Goal: Information Seeking & Learning: Find specific fact

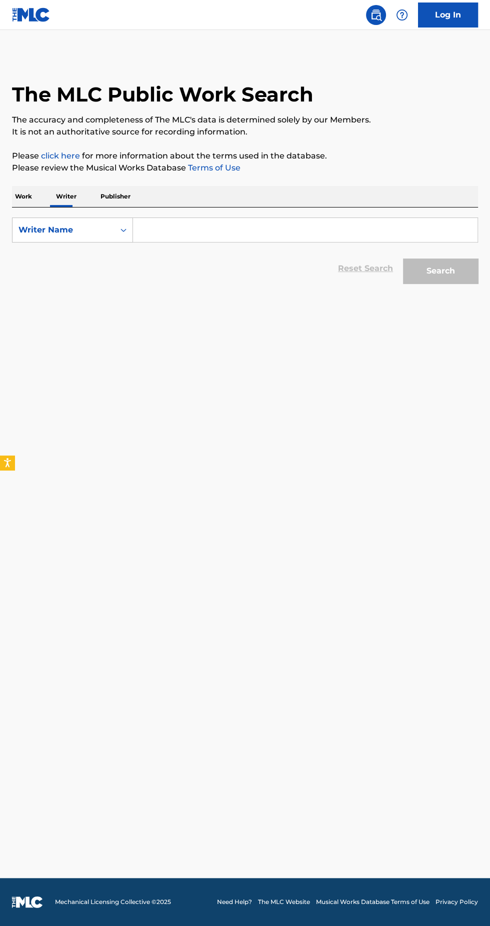
click at [260, 242] on input "Search Form" at bounding box center [305, 230] width 344 height 24
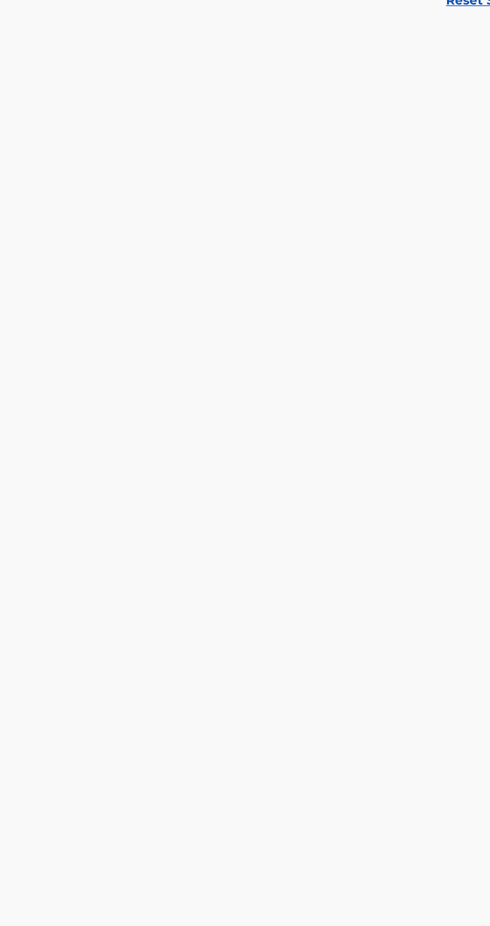
type input "Nalendra"
click at [233, 261] on div "[PERSON_NAME]" at bounding box center [304, 252] width 343 height 18
click at [427, 283] on button "Search" at bounding box center [440, 270] width 75 height 25
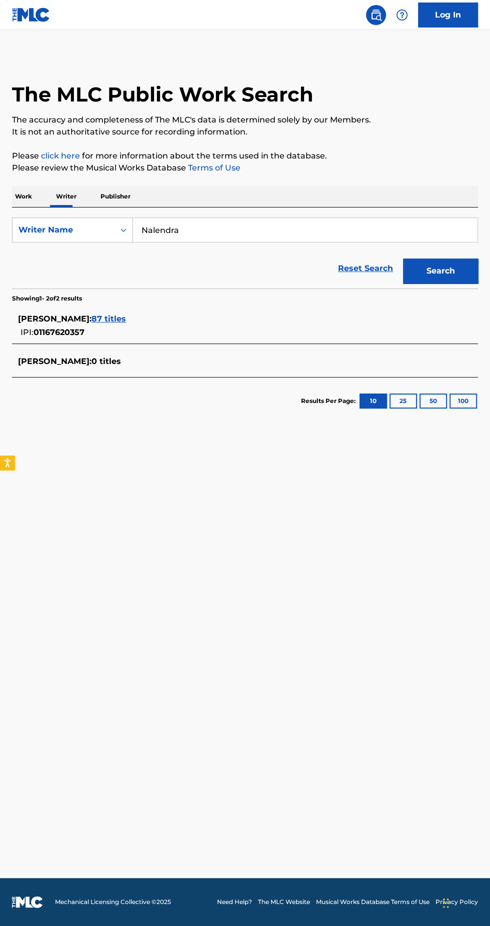
click at [151, 325] on div "[PERSON_NAME] : 87 titles" at bounding box center [232, 319] width 428 height 12
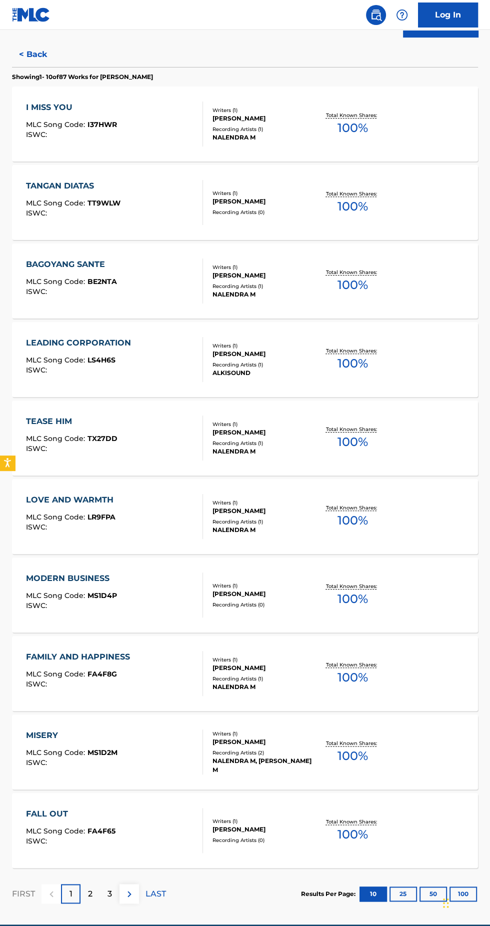
scroll to position [416, 0]
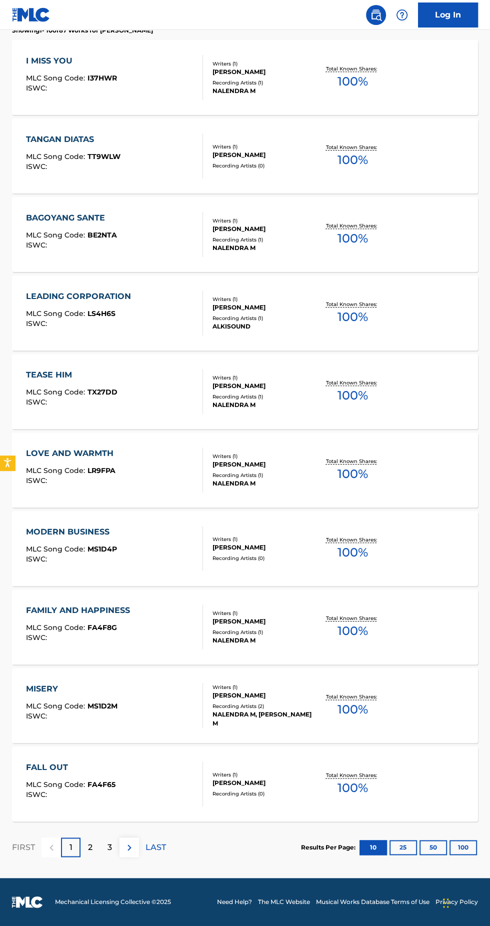
click at [90, 853] on p "2" at bounding box center [90, 847] width 4 height 12
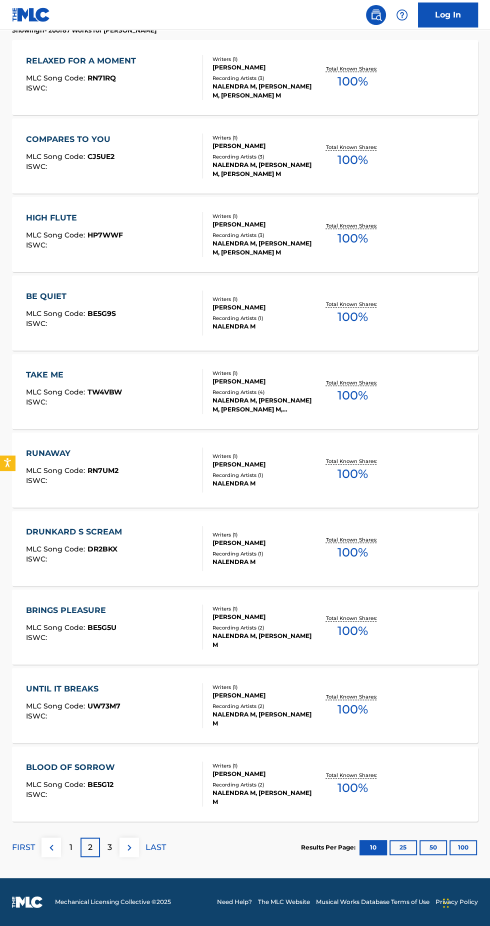
click at [109, 853] on p "3" at bounding box center [109, 847] width 4 height 12
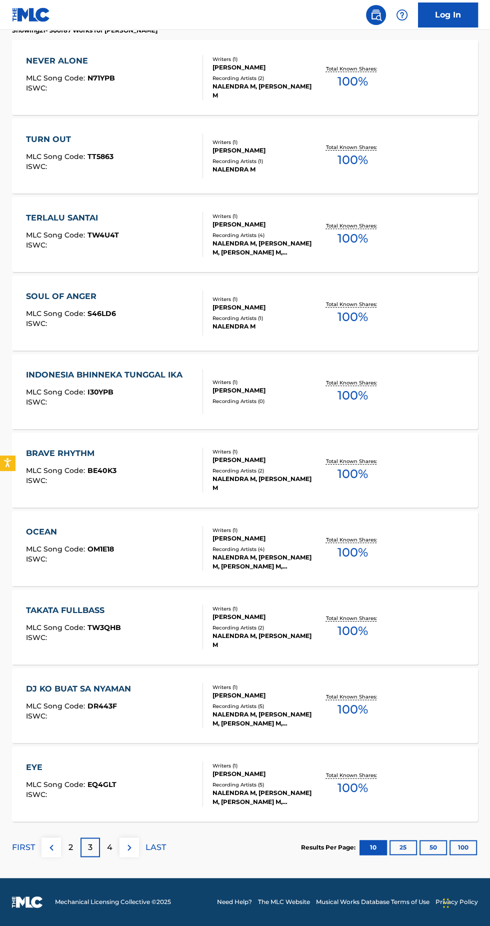
click at [269, 806] on div "NALENDRA M, [PERSON_NAME] M, [PERSON_NAME] M, [PERSON_NAME] M, [PERSON_NAME] M" at bounding box center [262, 797] width 101 height 18
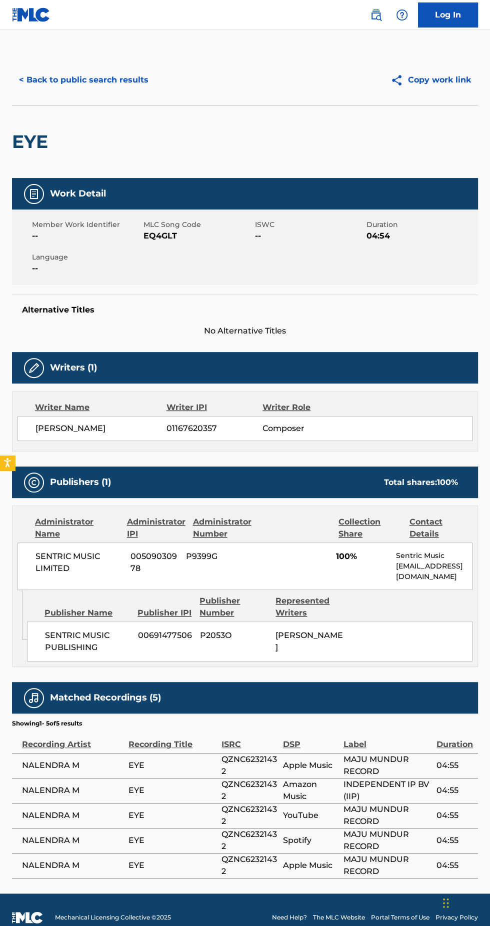
click at [30, 76] on button "< Back to public search results" at bounding box center [83, 79] width 143 height 25
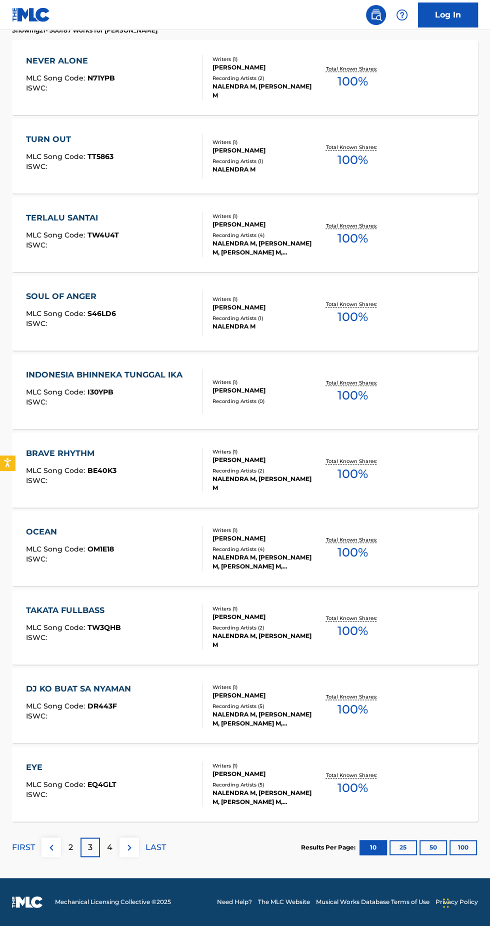
scroll to position [416, 0]
click at [110, 857] on div "4" at bounding box center [109, 846] width 19 height 19
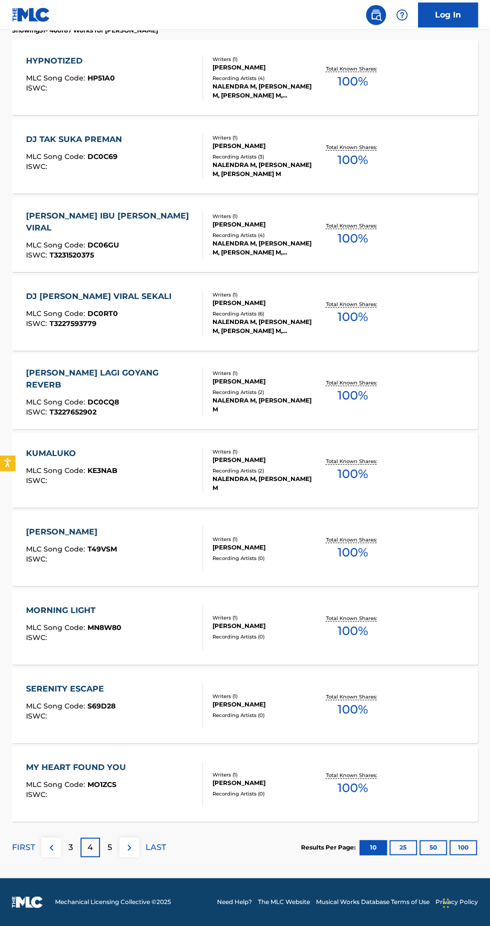
click at [111, 853] on p "5" at bounding box center [109, 847] width 4 height 12
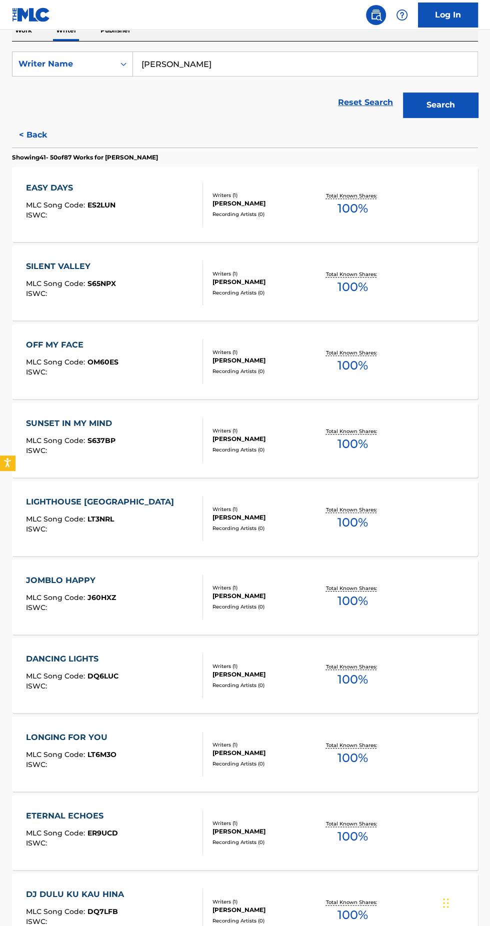
scroll to position [203, 0]
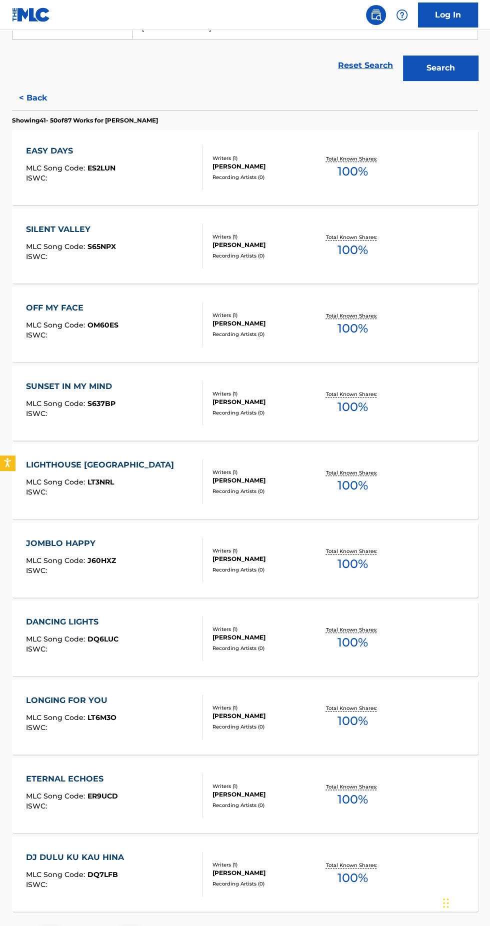
click at [253, 181] on div "Writers ( 1 ) [PERSON_NAME] Recording Artists ( 0 )" at bounding box center [258, 167] width 110 height 26
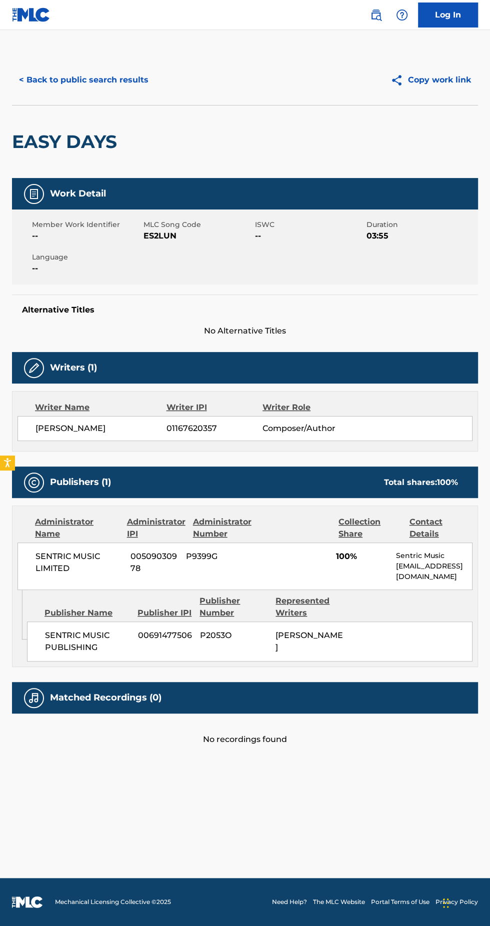
click at [111, 73] on button "< Back to public search results" at bounding box center [83, 79] width 143 height 25
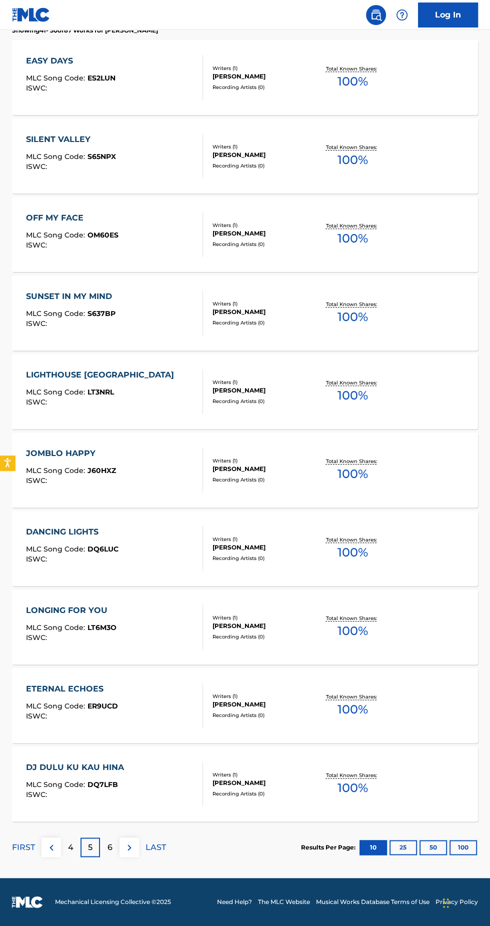
scroll to position [305, 0]
click at [267, 272] on div "OFF MY FACE MLC Song Code : OM60ES ISWC : Writers ( 1 ) [PERSON_NAME] Recording…" at bounding box center [245, 234] width 466 height 75
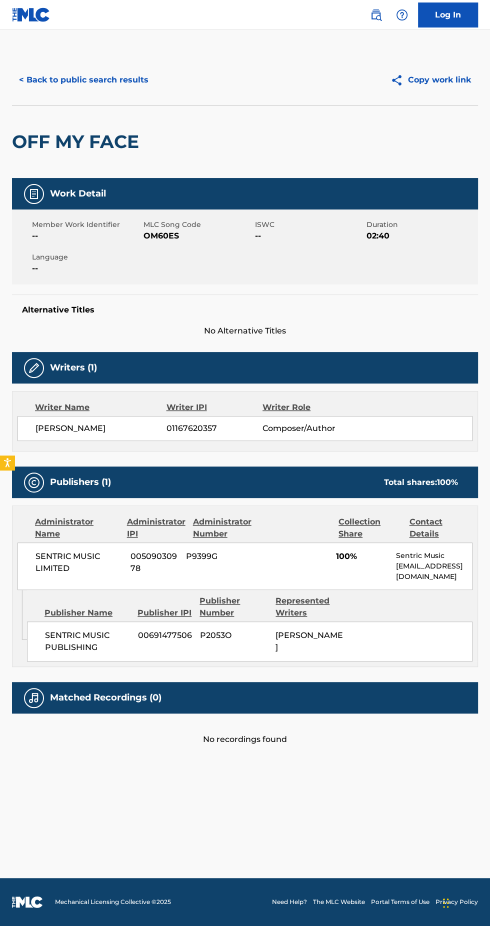
click at [73, 79] on button "< Back to public search results" at bounding box center [83, 79] width 143 height 25
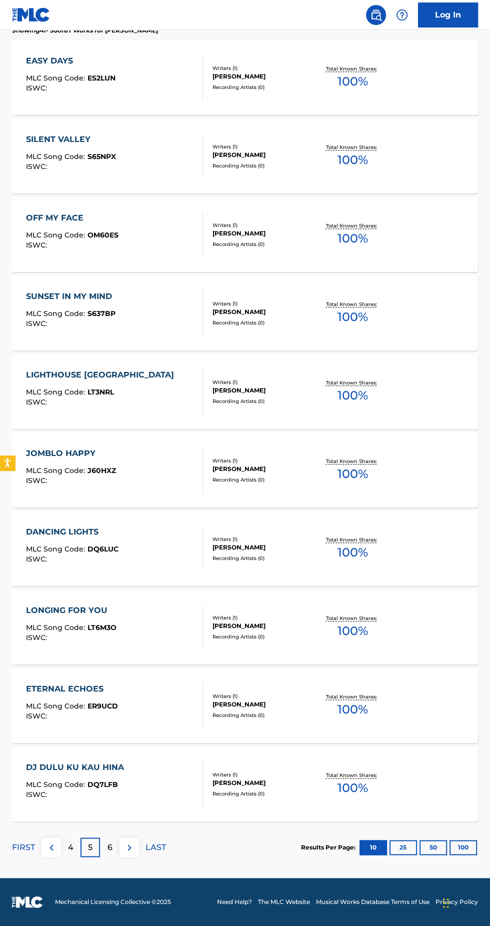
scroll to position [416, 0]
click at [109, 853] on p "6" at bounding box center [109, 847] width 5 height 12
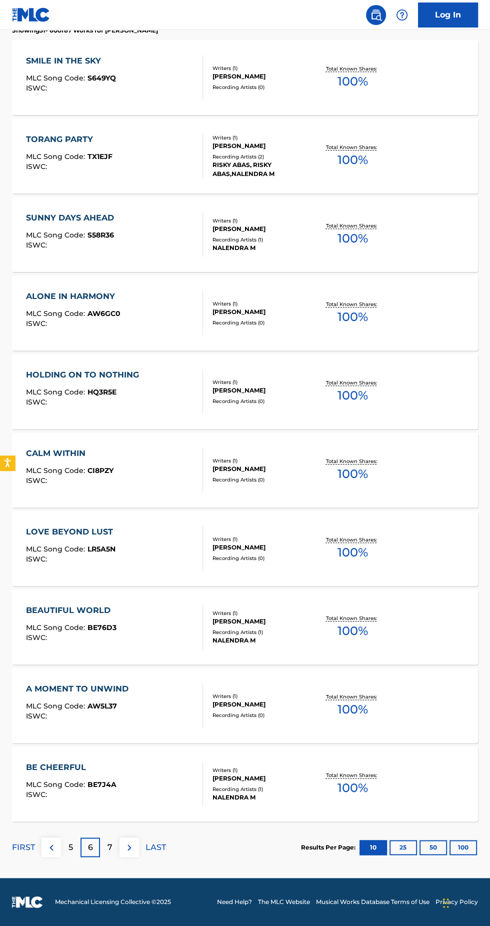
click at [108, 853] on p "7" at bounding box center [109, 847] width 5 height 12
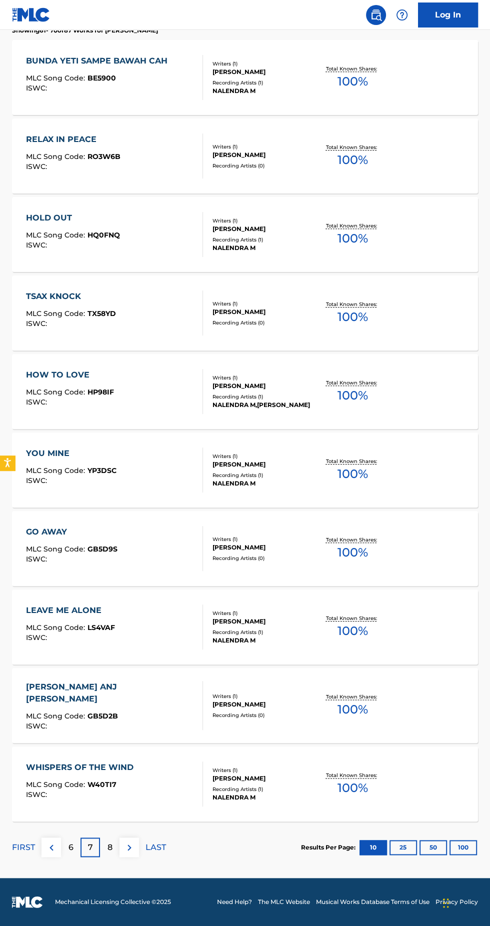
click at [280, 793] on div "Recording Artists ( 1 )" at bounding box center [262, 788] width 101 height 7
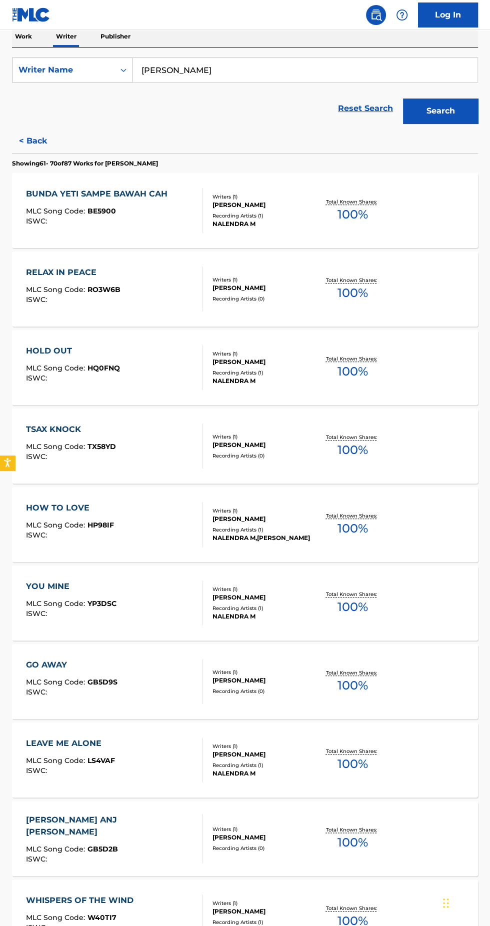
scroll to position [416, 0]
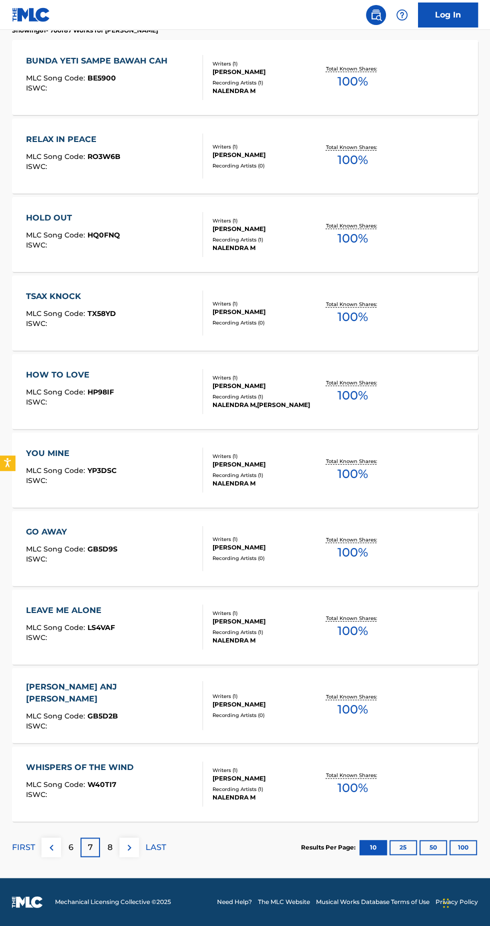
click at [109, 853] on p "8" at bounding box center [109, 847] width 5 height 12
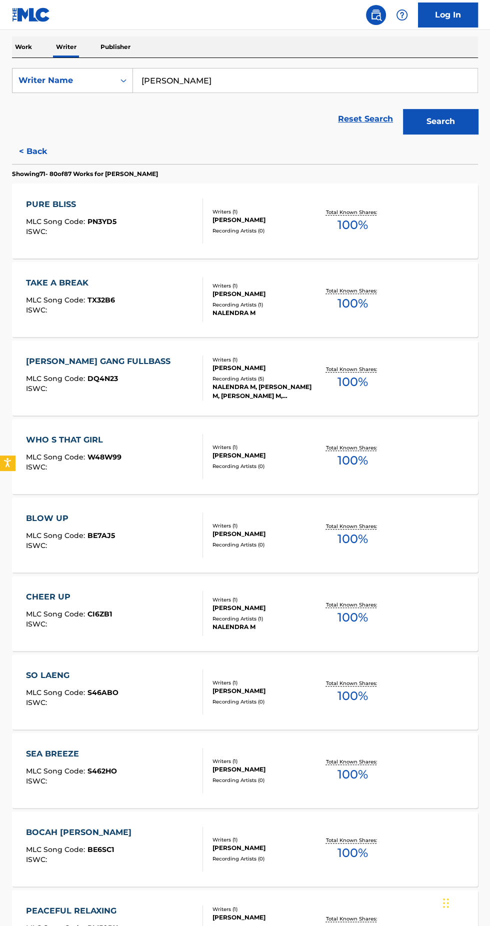
scroll to position [155, 0]
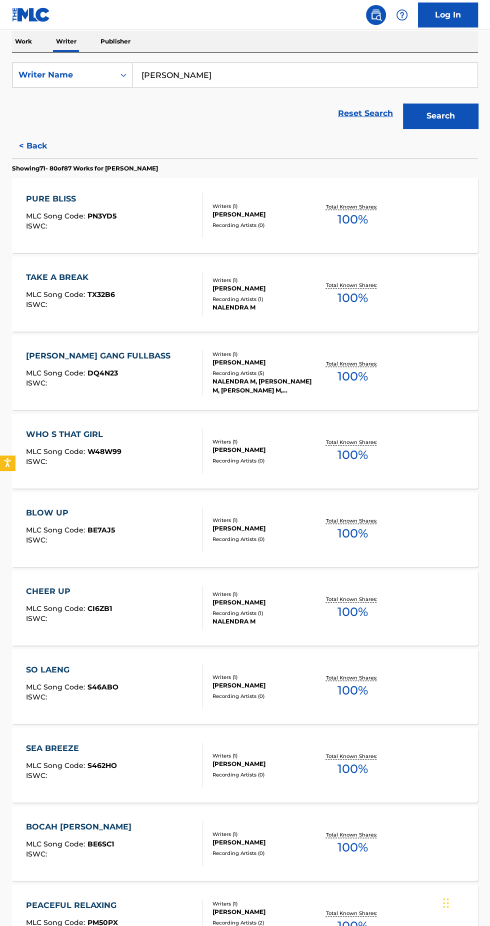
click at [277, 367] on div "[PERSON_NAME]" at bounding box center [262, 362] width 101 height 9
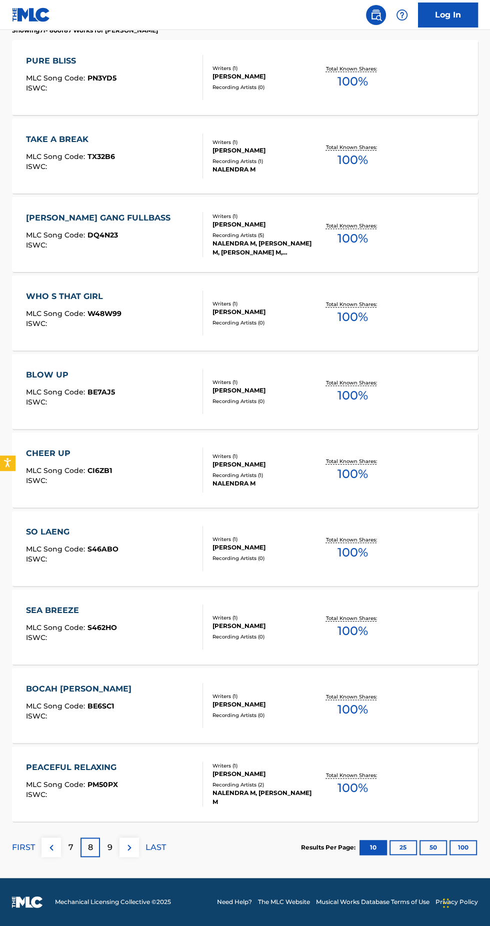
scroll to position [416, 0]
click at [109, 853] on p "9" at bounding box center [109, 847] width 5 height 12
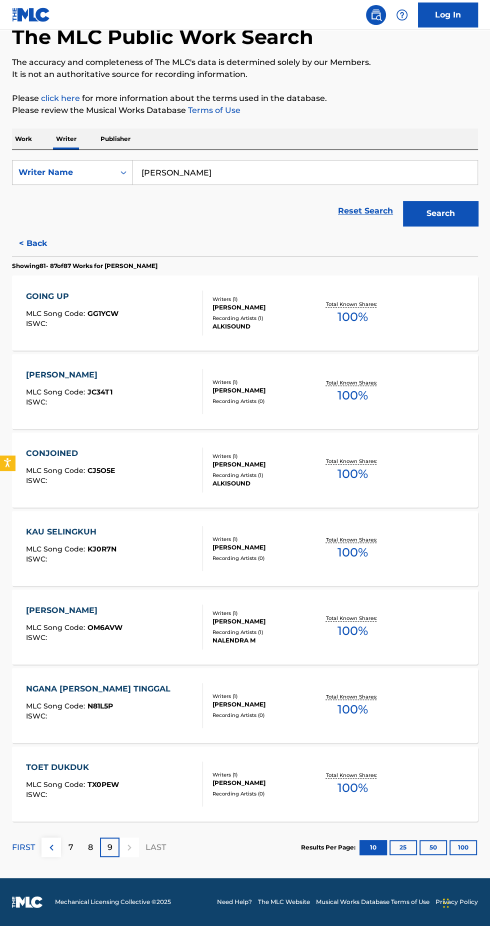
scroll to position [166, 0]
